Goal: Check status: Check status

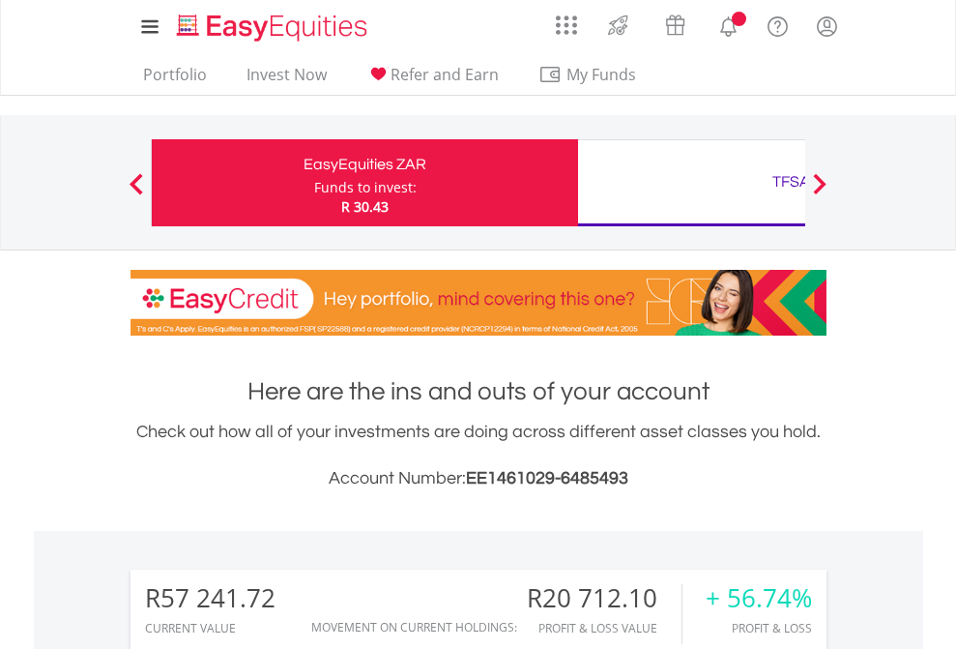
scroll to position [186, 304]
click at [314, 183] on div "Funds to invest:" at bounding box center [365, 187] width 103 height 19
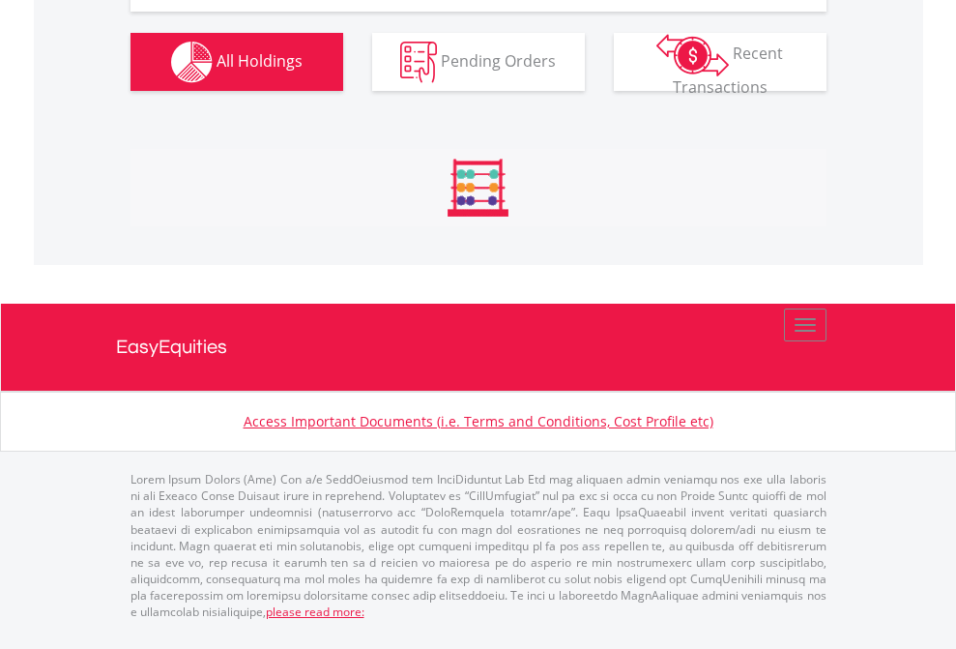
scroll to position [2228, 0]
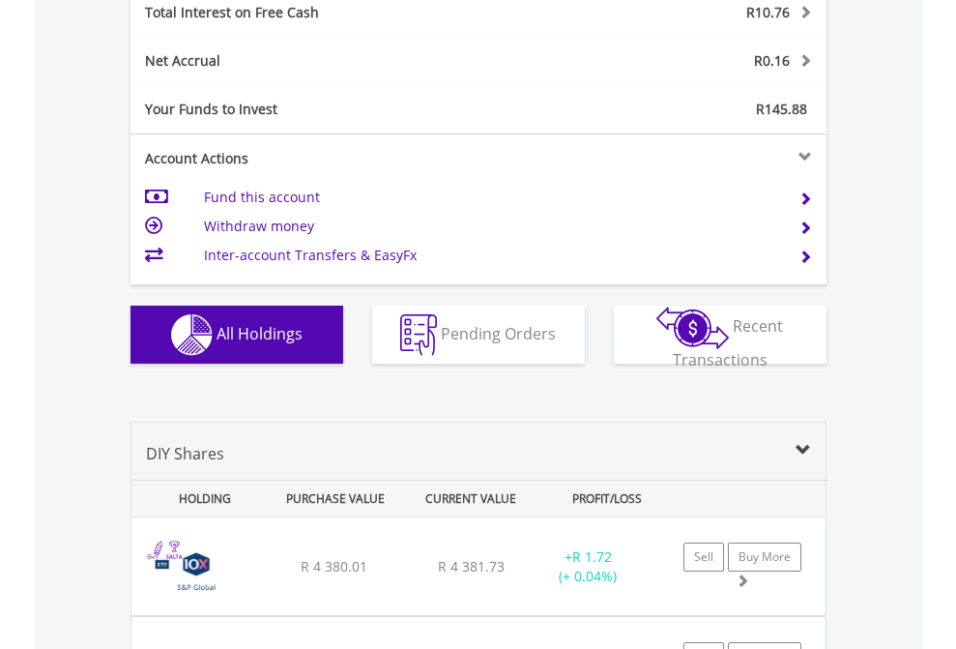
scroll to position [2228, 0]
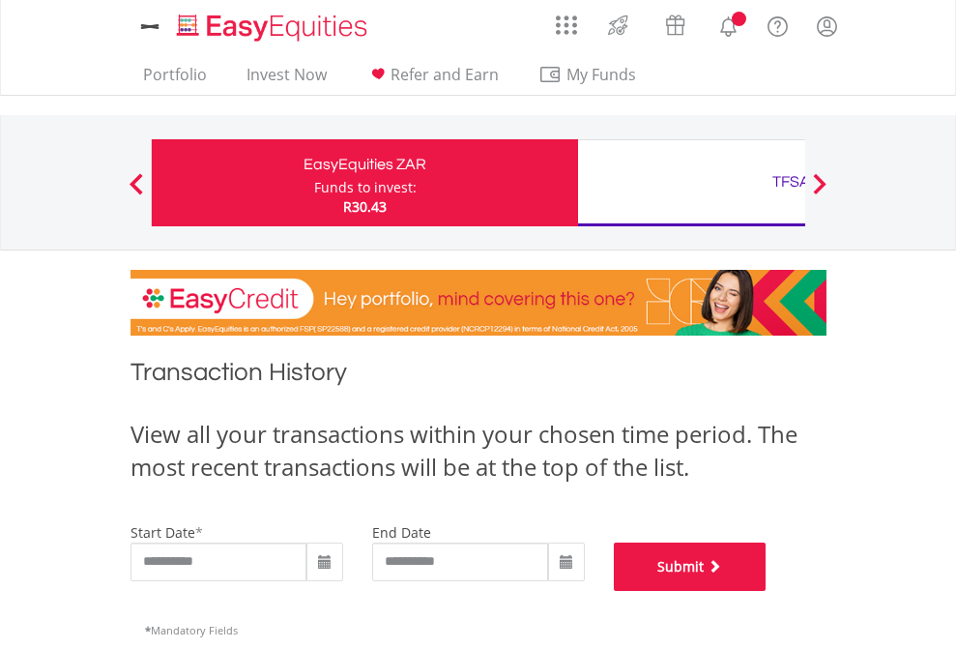
click at [767, 591] on button "Submit" at bounding box center [690, 567] width 153 height 48
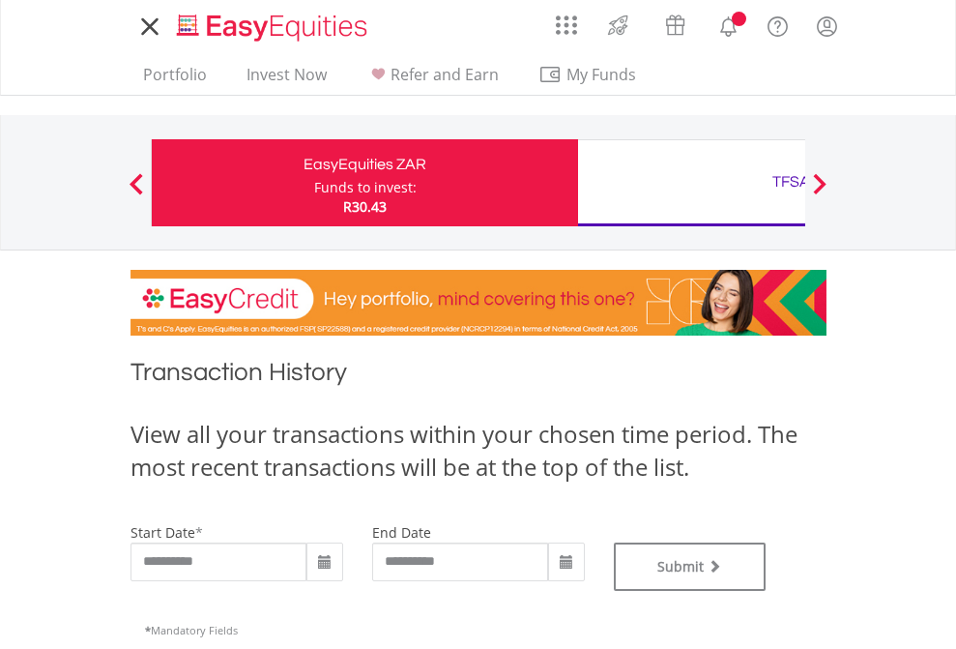
click at [691, 183] on div "TFSA" at bounding box center [791, 181] width 403 height 27
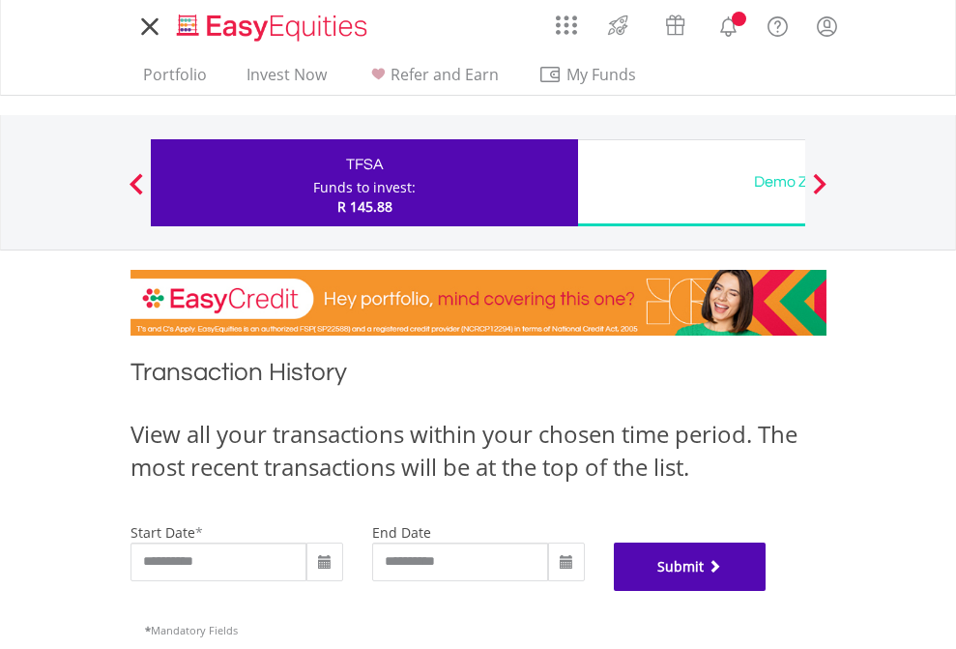
click at [767, 591] on button "Submit" at bounding box center [690, 567] width 153 height 48
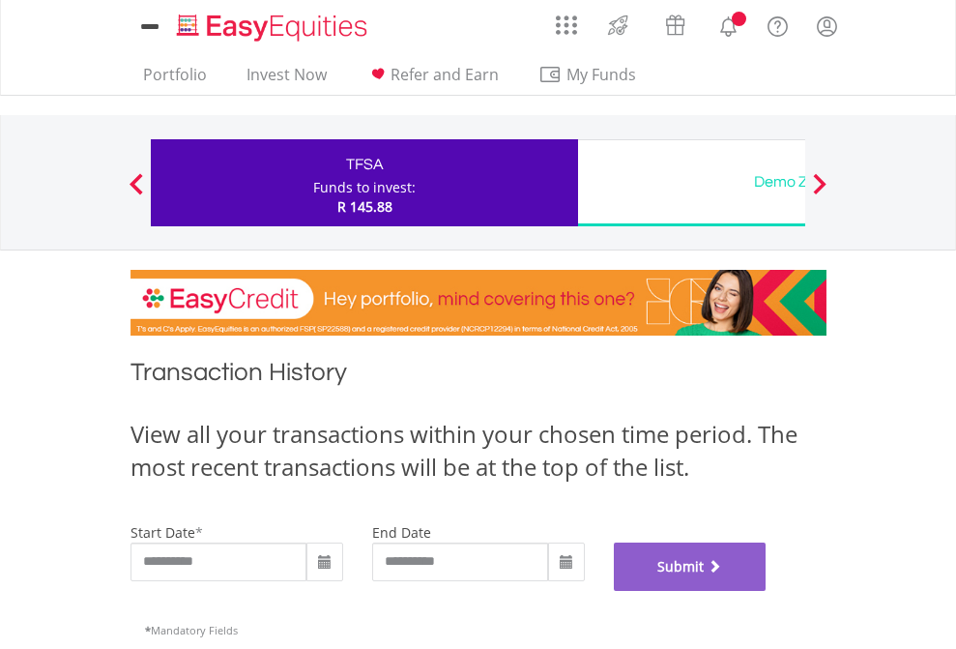
scroll to position [784, 0]
